Goal: Information Seeking & Learning: Learn about a topic

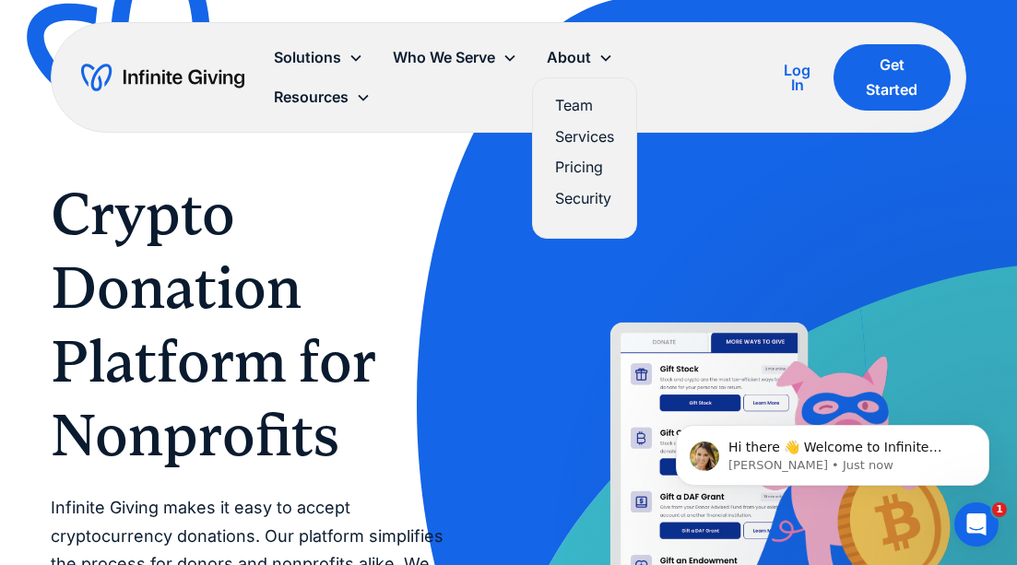
click at [590, 164] on link "Pricing" at bounding box center [584, 167] width 59 height 25
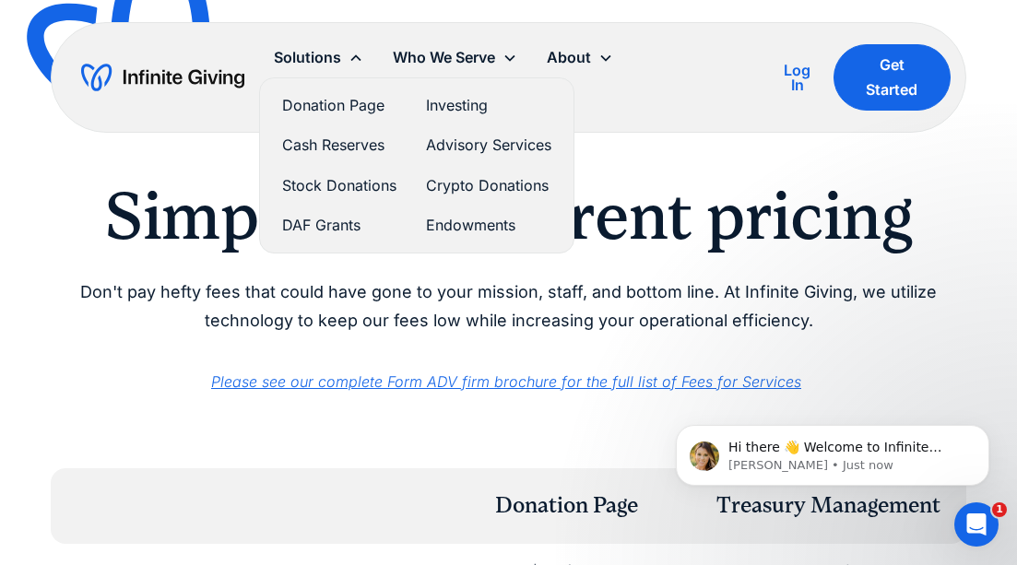
click at [346, 224] on link "DAF Grants" at bounding box center [339, 225] width 114 height 25
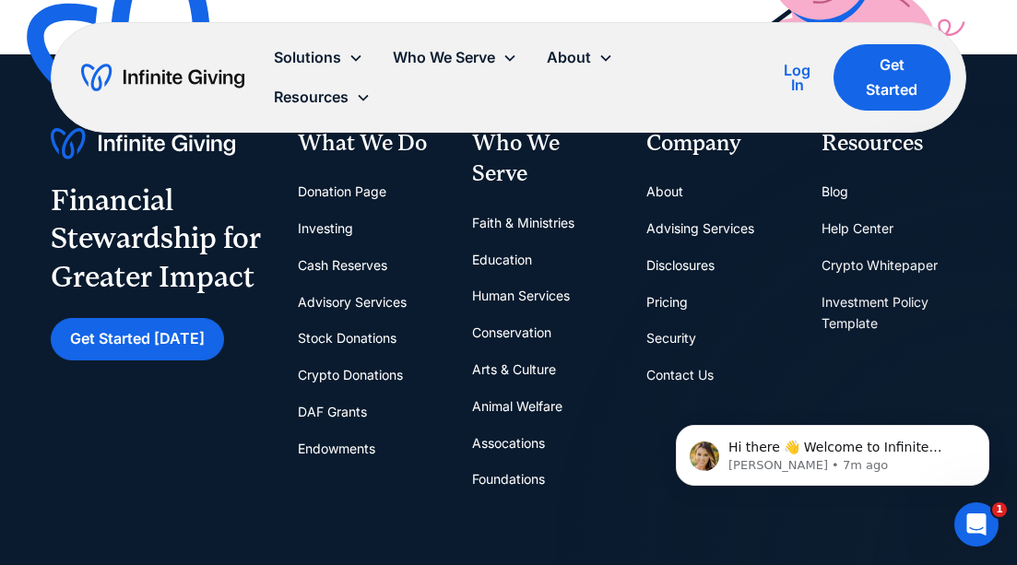
scroll to position [3740, 0]
